Goal: Navigation & Orientation: Find specific page/section

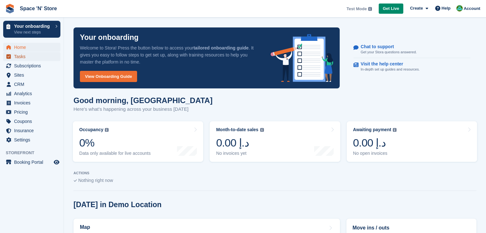
click at [18, 57] on span "Tasks" at bounding box center [33, 56] width 38 height 9
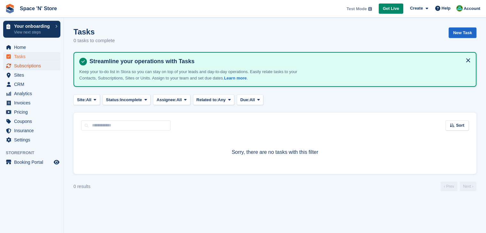
click at [24, 66] on span "Subscriptions" at bounding box center [33, 65] width 38 height 9
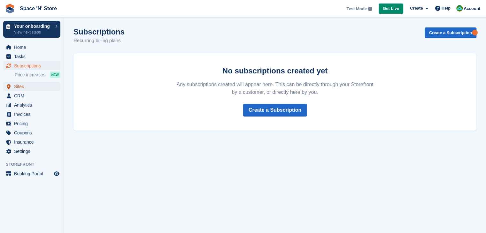
click at [20, 83] on span "Sites" at bounding box center [33, 86] width 38 height 9
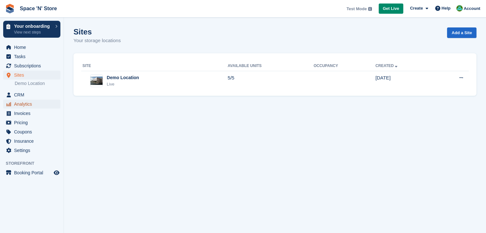
click at [26, 106] on span "Analytics" at bounding box center [33, 104] width 38 height 9
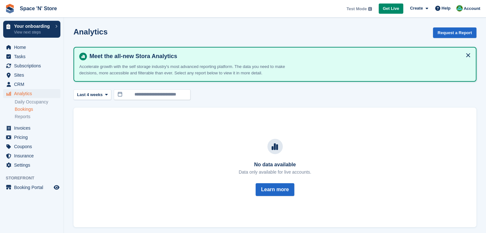
click at [27, 110] on link "Bookings" at bounding box center [38, 109] width 46 height 6
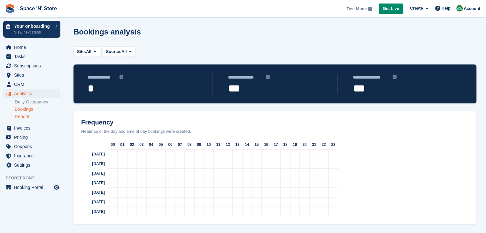
click at [29, 118] on link "Reports" at bounding box center [38, 117] width 46 height 6
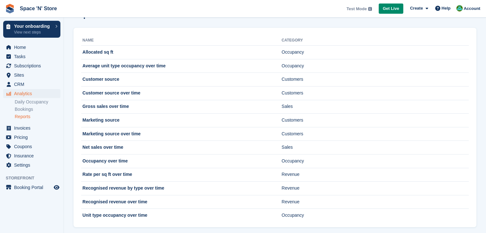
scroll to position [19, 0]
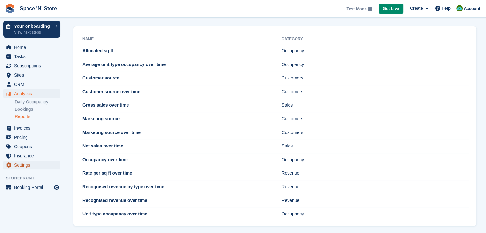
click at [26, 163] on span "Settings" at bounding box center [33, 165] width 38 height 9
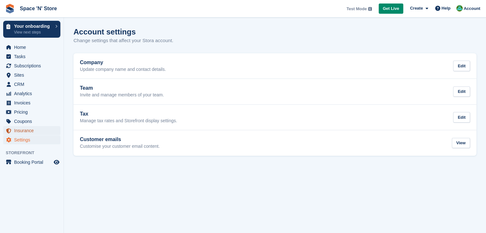
click at [24, 135] on span "Insurance" at bounding box center [33, 130] width 38 height 9
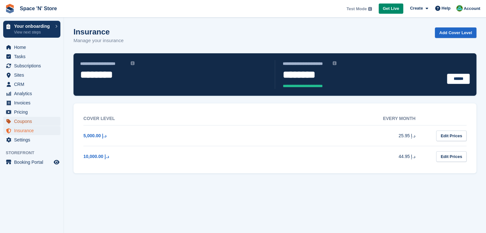
click at [26, 122] on span "Coupons" at bounding box center [33, 121] width 38 height 9
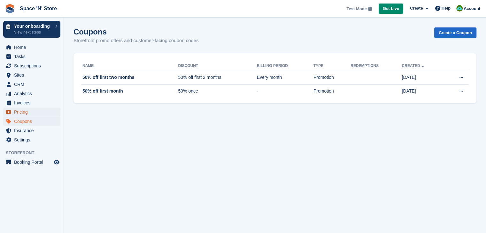
click at [25, 111] on span "Pricing" at bounding box center [33, 112] width 38 height 9
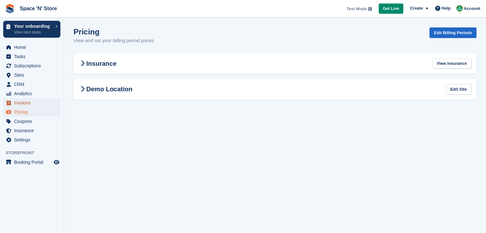
click at [24, 103] on span "Invoices" at bounding box center [33, 102] width 38 height 9
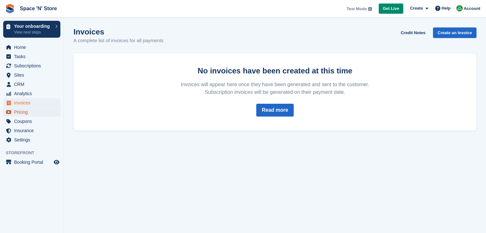
click at [24, 110] on span "Pricing" at bounding box center [33, 112] width 38 height 9
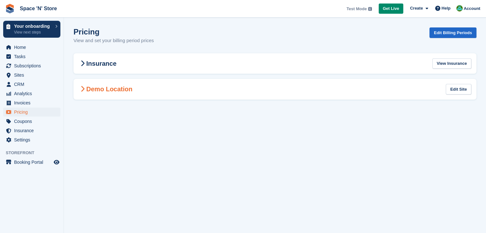
click at [101, 85] on h2 "Demo Location" at bounding box center [106, 89] width 54 height 8
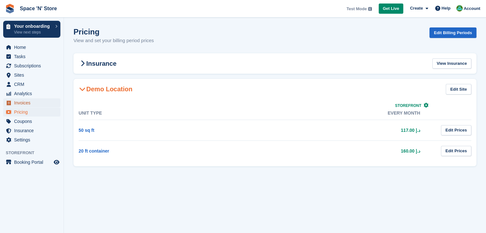
click at [24, 102] on span "Invoices" at bounding box center [33, 102] width 38 height 9
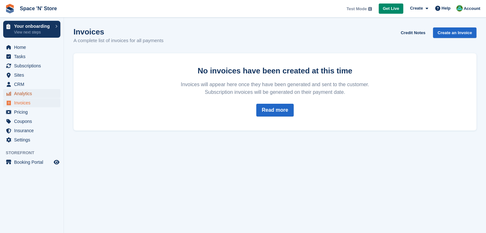
click at [27, 94] on span "Analytics" at bounding box center [33, 93] width 38 height 9
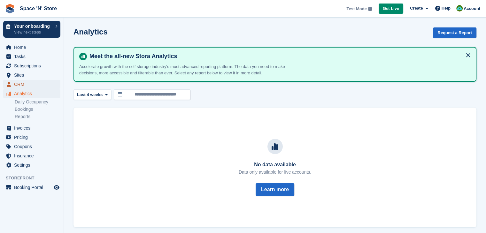
click at [17, 84] on span "CRM" at bounding box center [33, 84] width 38 height 9
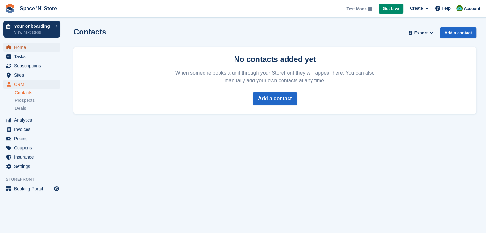
click at [19, 49] on span "Home" at bounding box center [33, 47] width 38 height 9
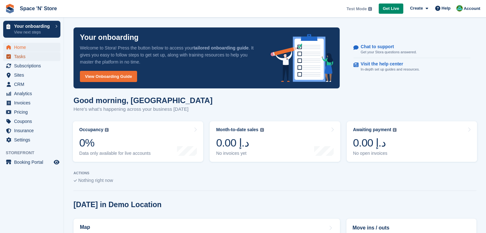
click at [19, 57] on span "Tasks" at bounding box center [33, 56] width 38 height 9
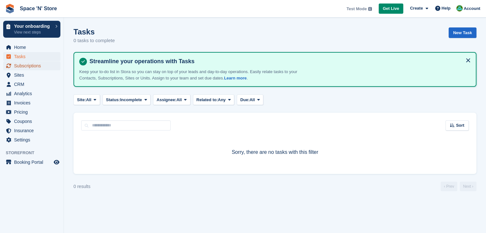
click at [23, 64] on span "Subscriptions" at bounding box center [33, 65] width 38 height 9
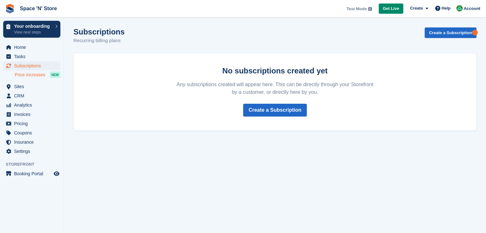
click at [25, 75] on span "Price increases" at bounding box center [30, 75] width 31 height 6
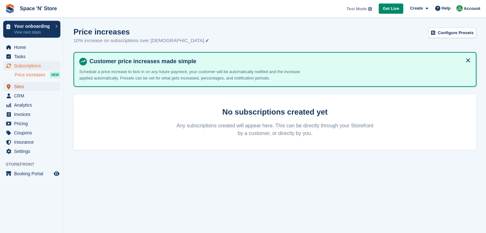
click at [19, 86] on span "Sites" at bounding box center [33, 86] width 38 height 9
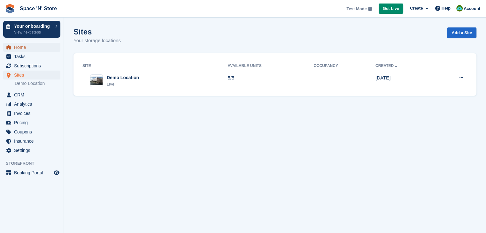
click at [24, 47] on span "Home" at bounding box center [33, 47] width 38 height 9
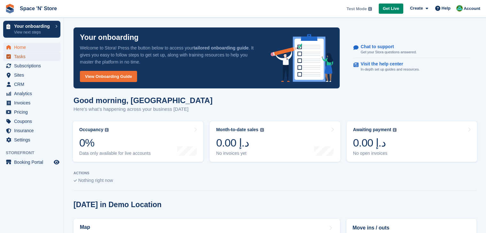
click at [24, 57] on span "Tasks" at bounding box center [33, 56] width 38 height 9
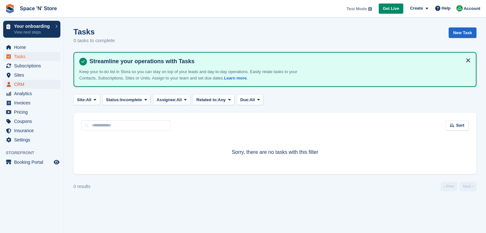
click at [25, 85] on span "CRM" at bounding box center [33, 84] width 38 height 9
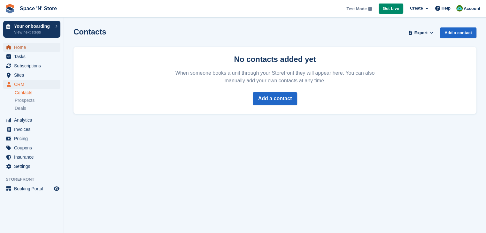
click at [25, 46] on span "Home" at bounding box center [33, 47] width 38 height 9
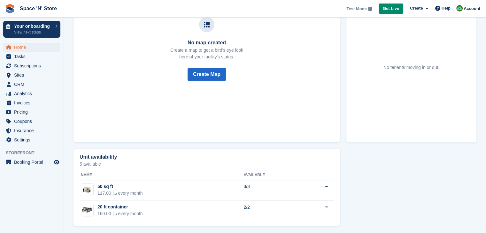
scroll to position [244, 0]
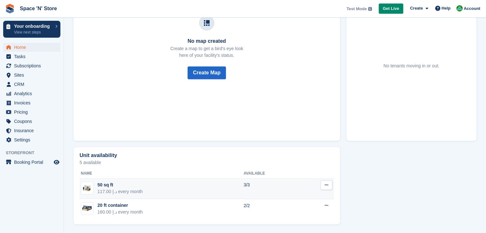
click at [111, 185] on div "50 sq ft" at bounding box center [119, 185] width 45 height 7
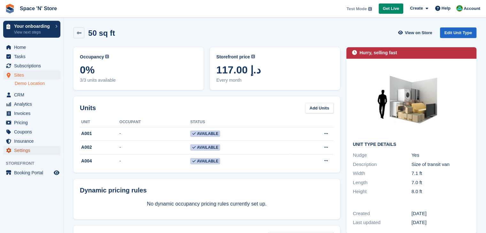
click at [13, 149] on link "Settings" at bounding box center [31, 150] width 57 height 9
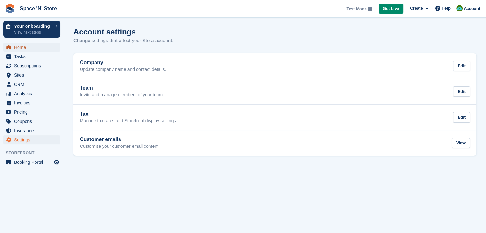
click at [21, 49] on span "Home" at bounding box center [33, 47] width 38 height 9
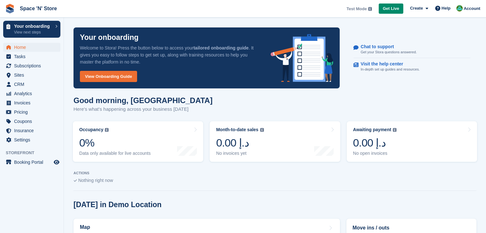
click at [53, 22] on link "Your onboarding View next steps" at bounding box center [31, 29] width 57 height 17
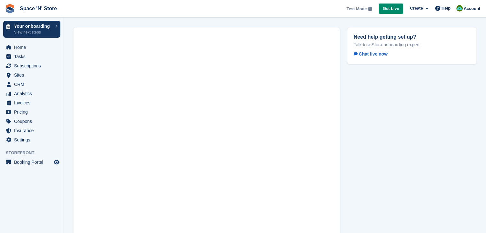
scroll to position [37, 0]
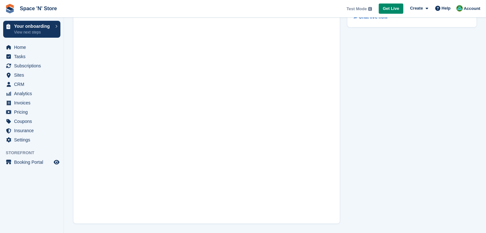
click at [366, 10] on span "Test Mode" at bounding box center [356, 9] width 20 height 6
click at [465, 9] on span "Account" at bounding box center [471, 8] width 17 height 6
